Goal: Navigation & Orientation: Find specific page/section

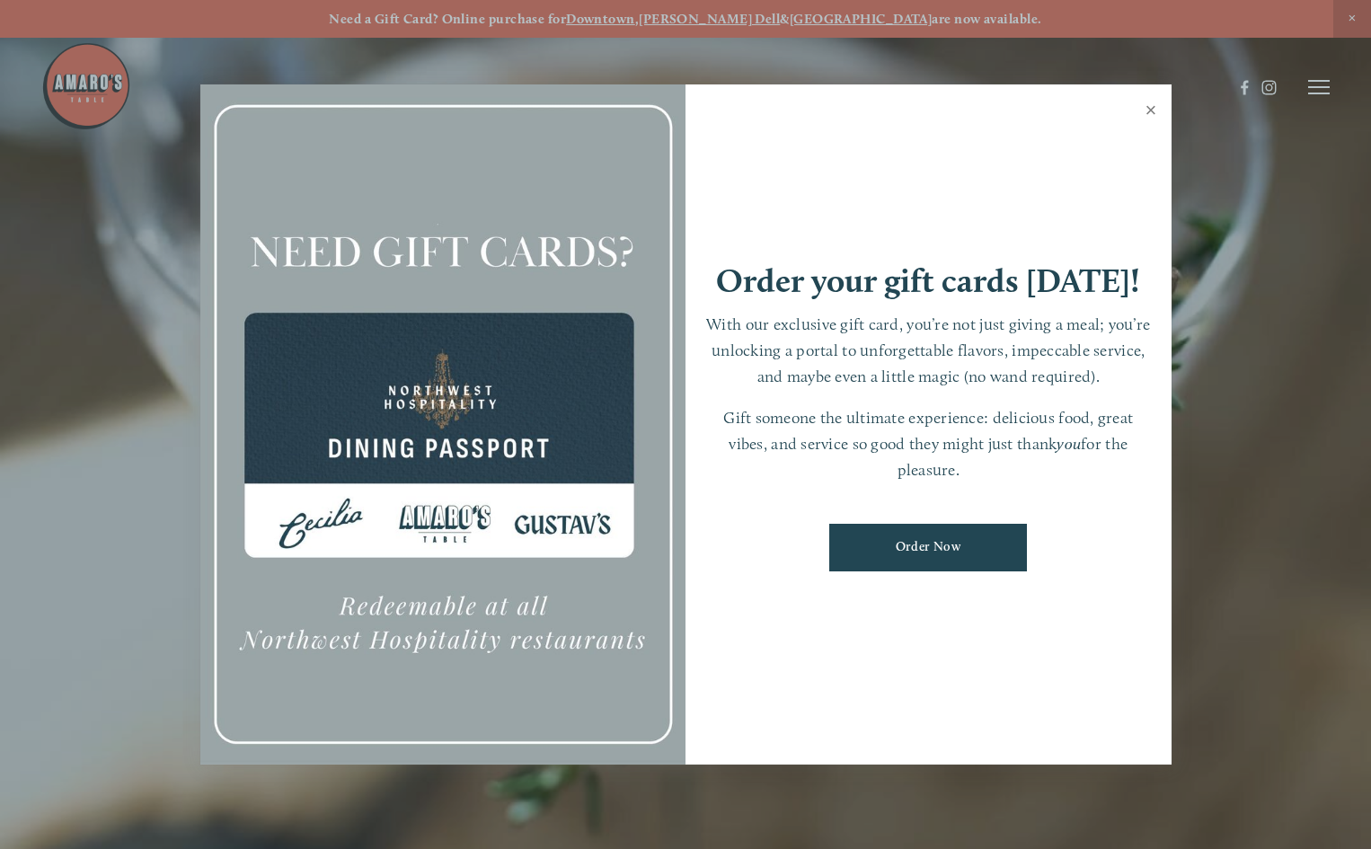
click at [1147, 106] on link "Close" at bounding box center [1151, 112] width 35 height 50
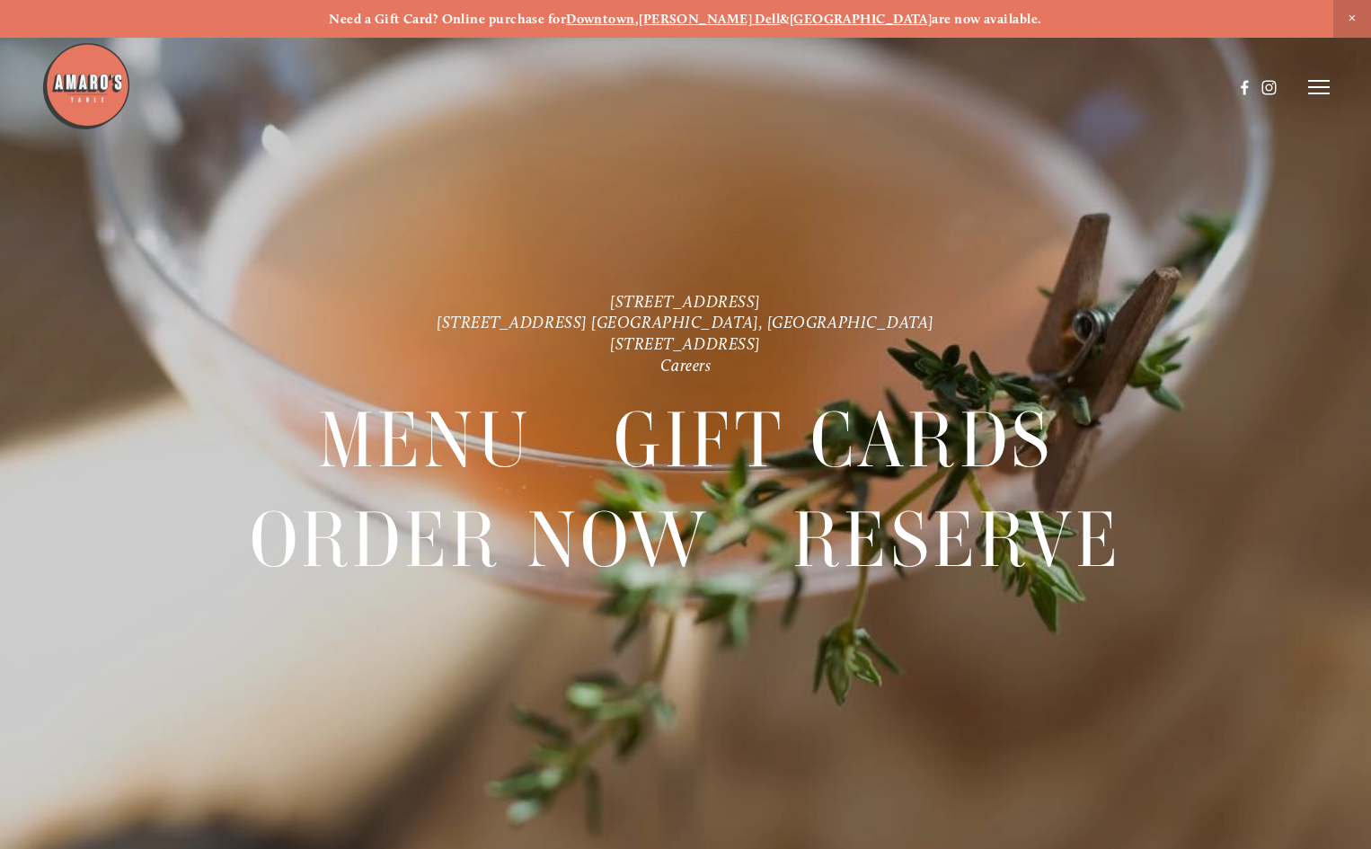
click at [1319, 85] on icon at bounding box center [1320, 87] width 22 height 16
click at [989, 84] on span "Menu" at bounding box center [995, 86] width 33 height 15
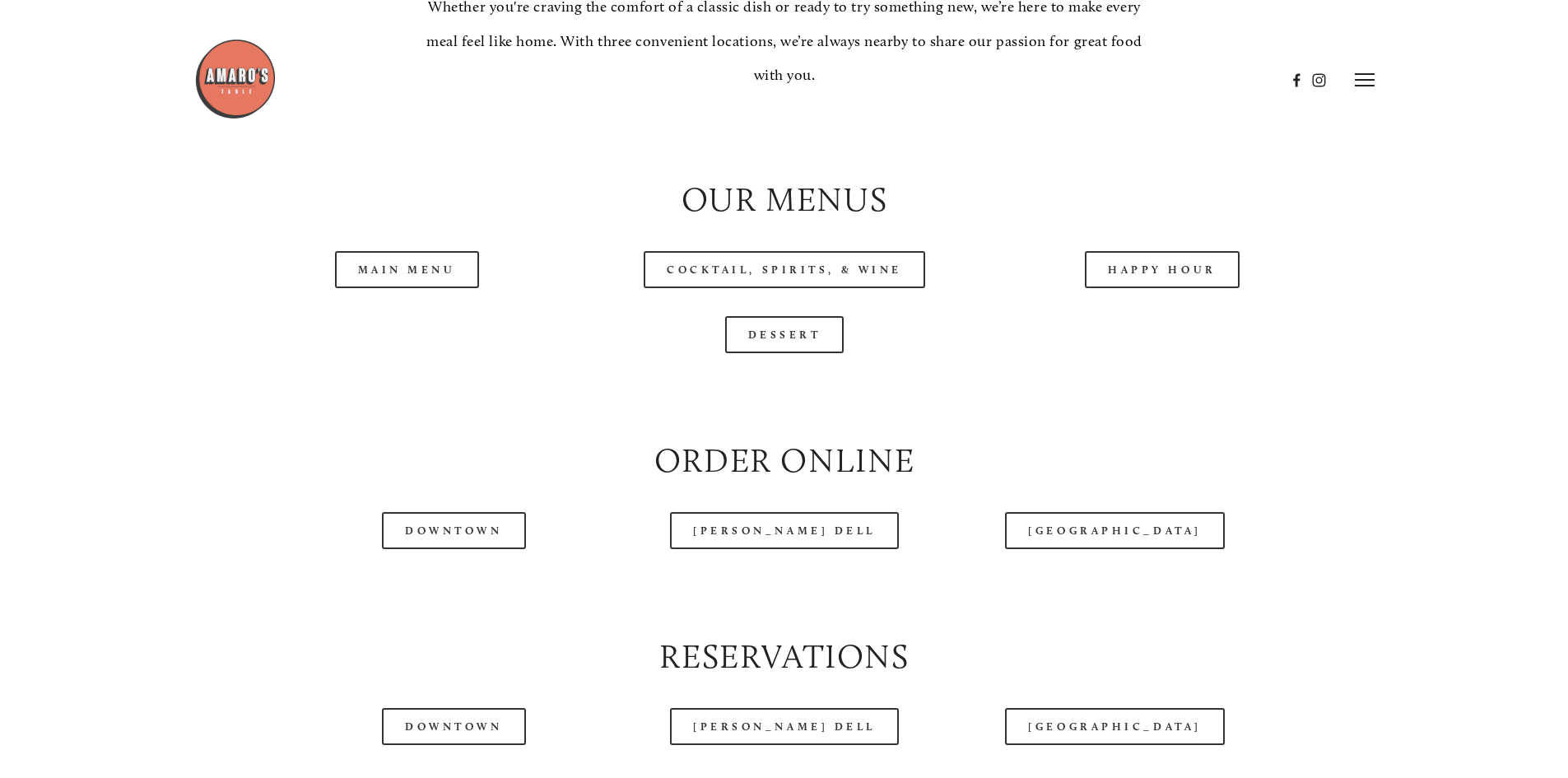
scroll to position [1565, 0]
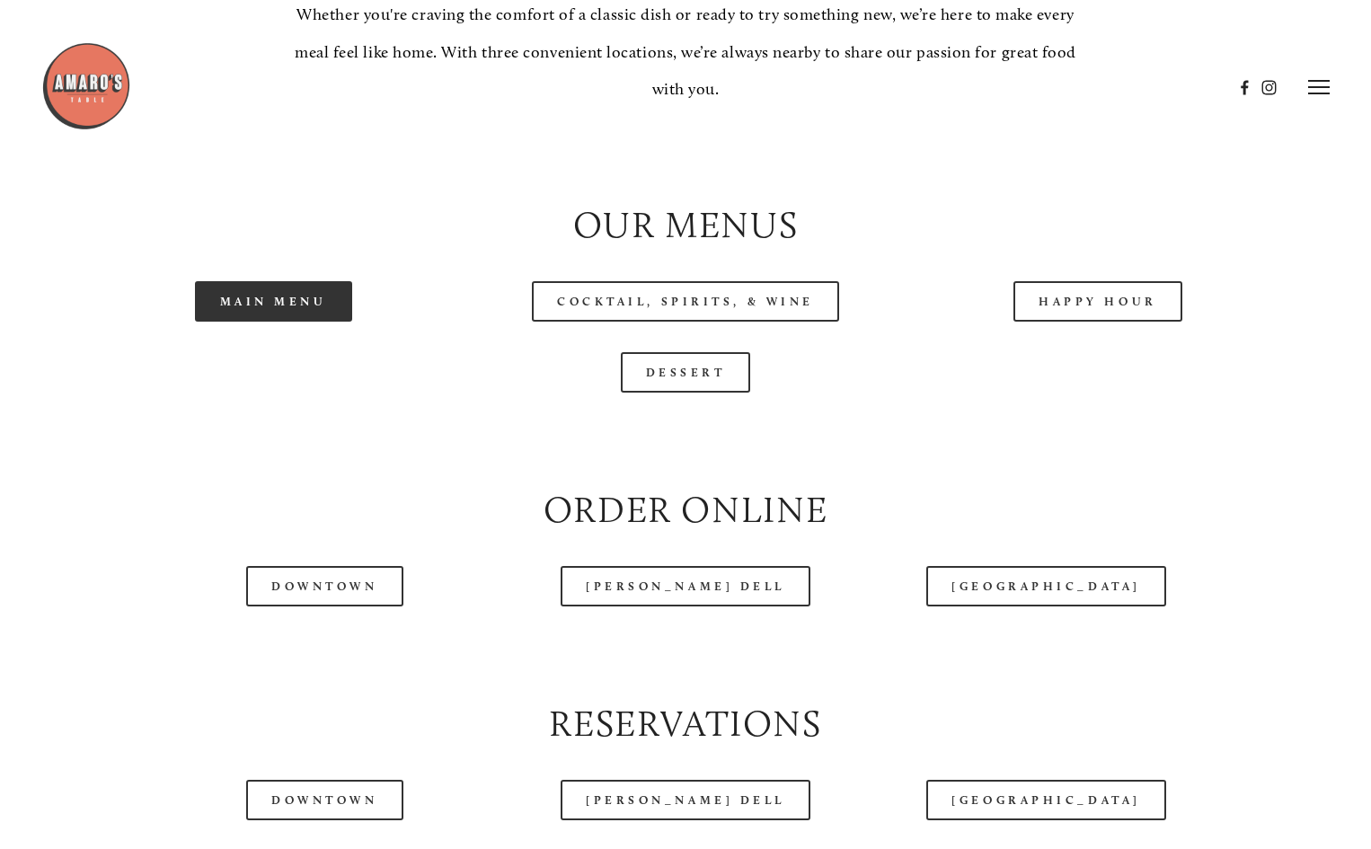
click at [270, 322] on link "Main Menu" at bounding box center [273, 301] width 157 height 40
